Goal: Find specific page/section: Find specific page/section

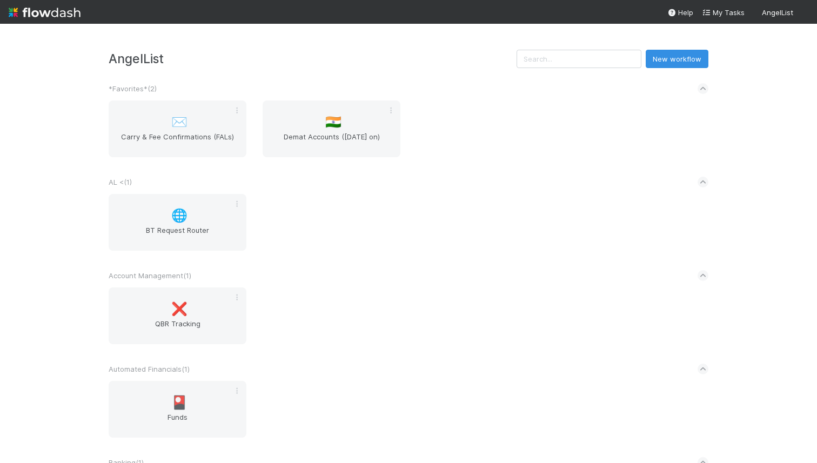
click at [245, 176] on div "AL < ( 1 )" at bounding box center [409, 182] width 600 height 24
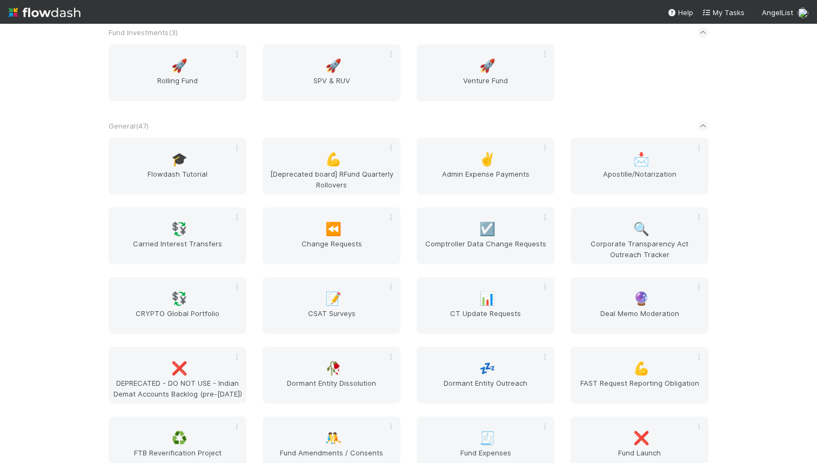
scroll to position [2200, 0]
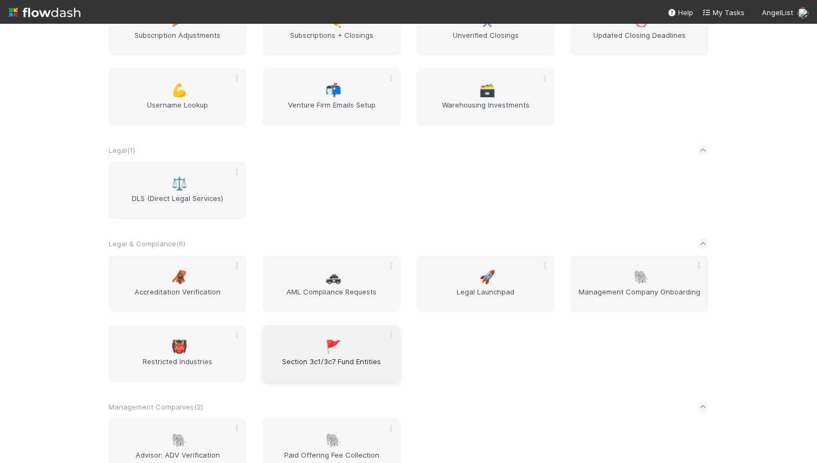
click at [292, 343] on div "🚩 Section 3c1/3c7 Fund Entities" at bounding box center [332, 353] width 138 height 57
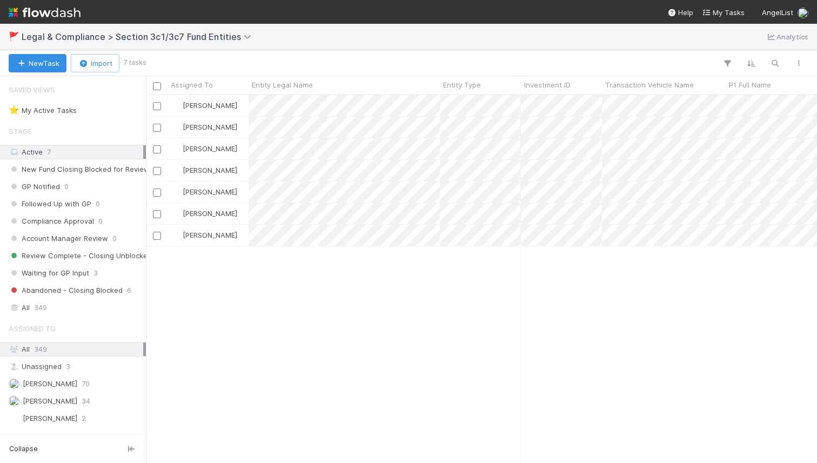
scroll to position [367, 671]
click at [93, 307] on div "All 349" at bounding box center [76, 308] width 134 height 14
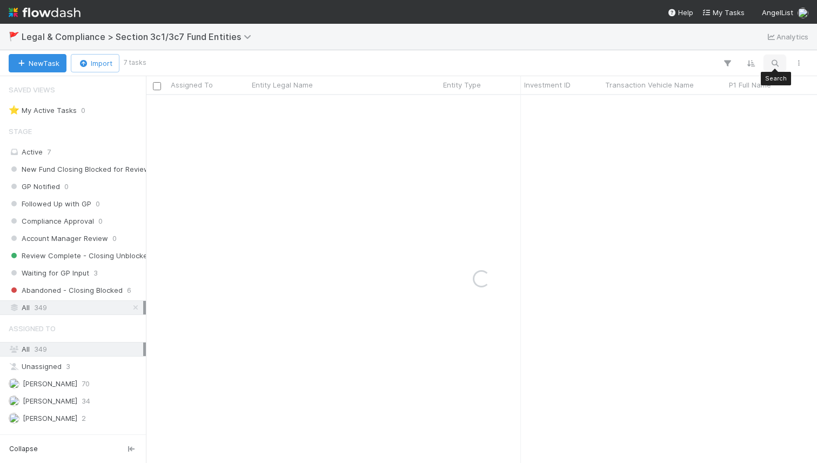
click at [774, 66] on icon "button" at bounding box center [774, 63] width 11 height 10
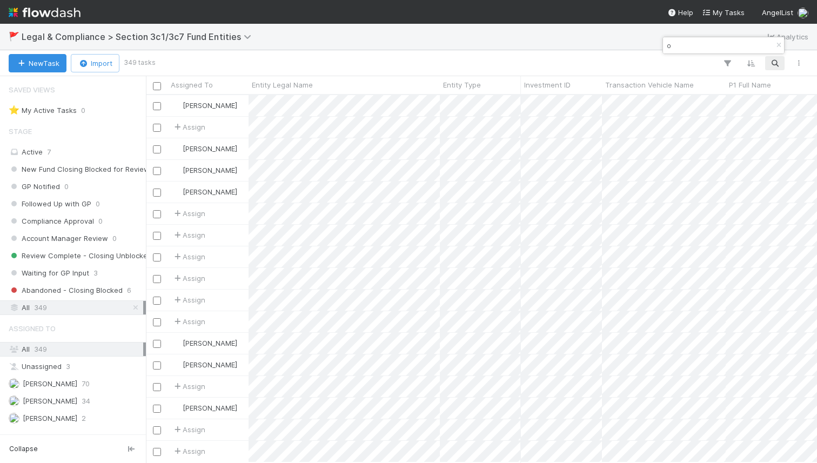
type input "o"
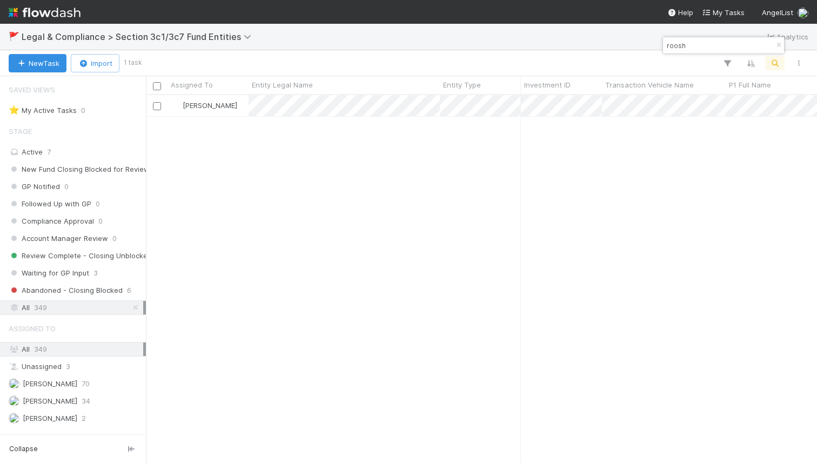
scroll to position [367, 671]
type input "roosh"
